Goal: Check status: Check status

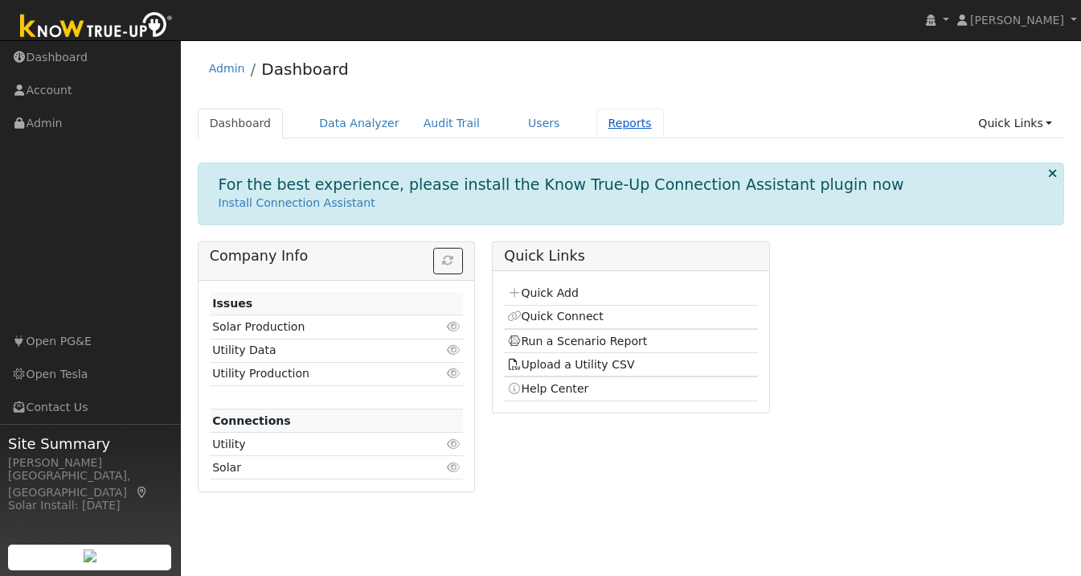
click at [617, 125] on link "Reports" at bounding box center [630, 124] width 68 height 30
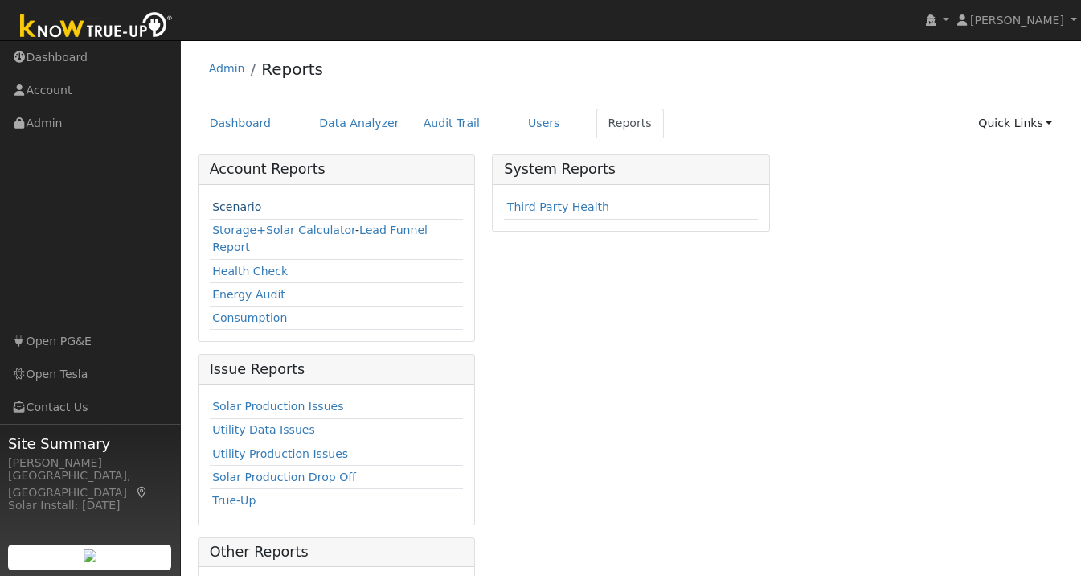
click at [240, 208] on link "Scenario" at bounding box center [236, 206] width 49 height 13
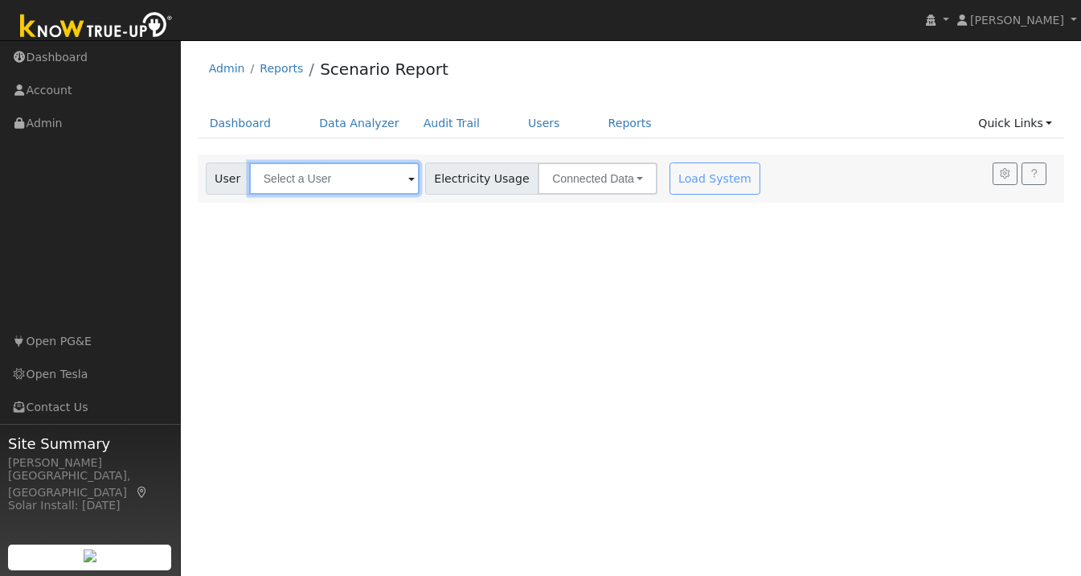
click at [342, 183] on input "text" at bounding box center [334, 178] width 170 height 32
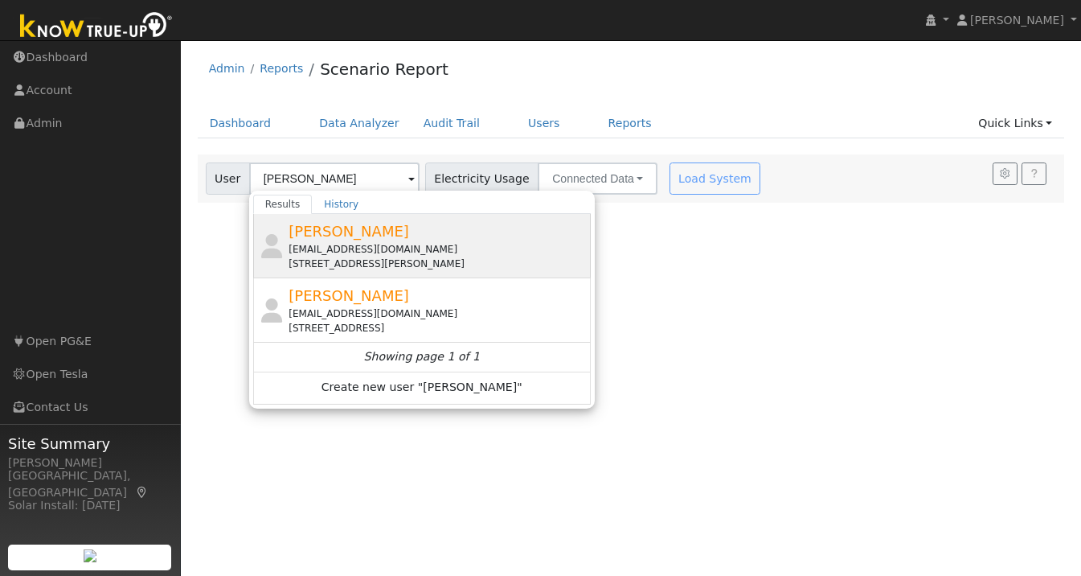
click at [349, 240] on div "[PERSON_NAME] [EMAIL_ADDRESS][DOMAIN_NAME] [STREET_ADDRESS][PERSON_NAME]" at bounding box center [438, 245] width 298 height 51
type input "[PERSON_NAME]"
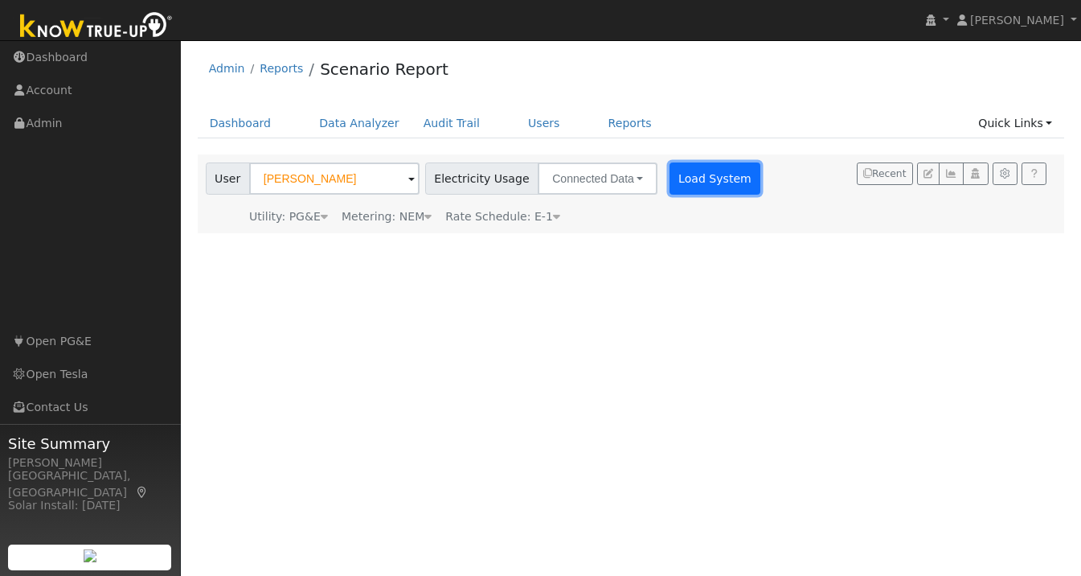
click at [687, 174] on button "Load System" at bounding box center [716, 178] width 92 height 32
